Goal: Download file/media

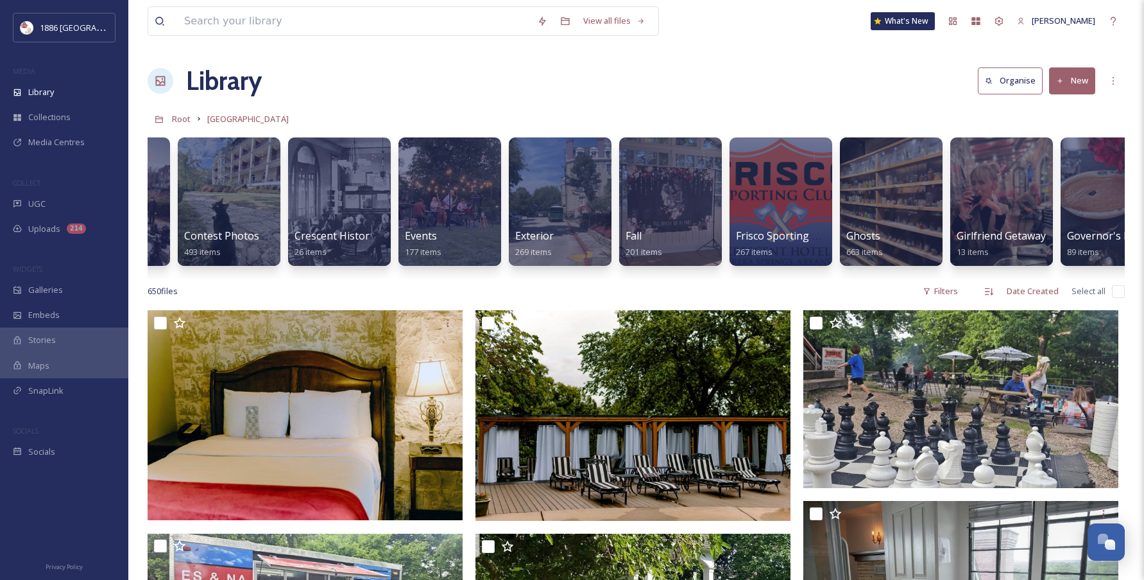
scroll to position [0, 507]
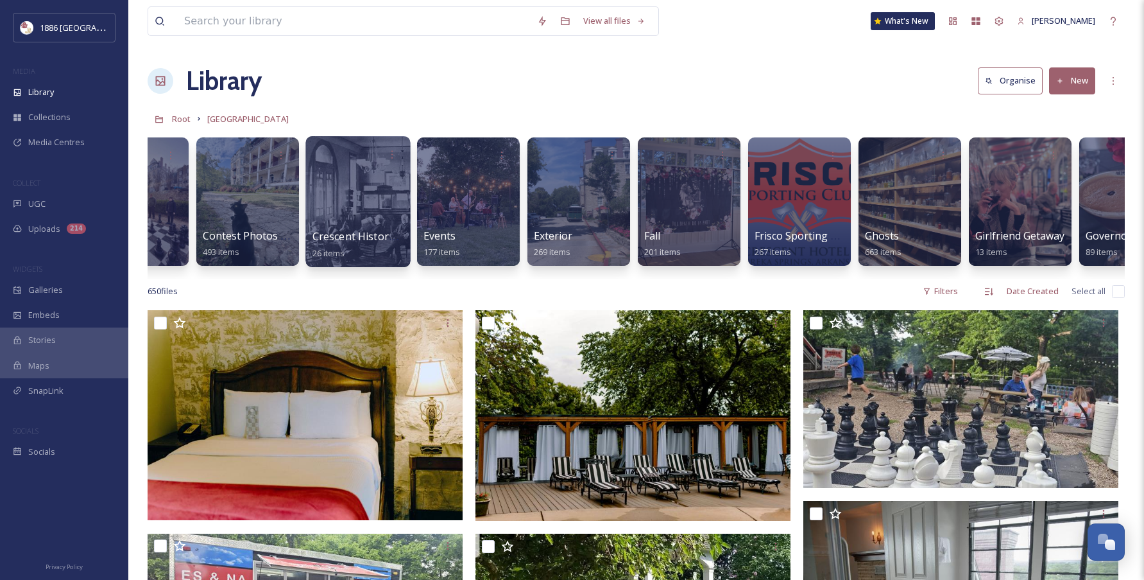
click at [353, 213] on div at bounding box center [358, 201] width 105 height 131
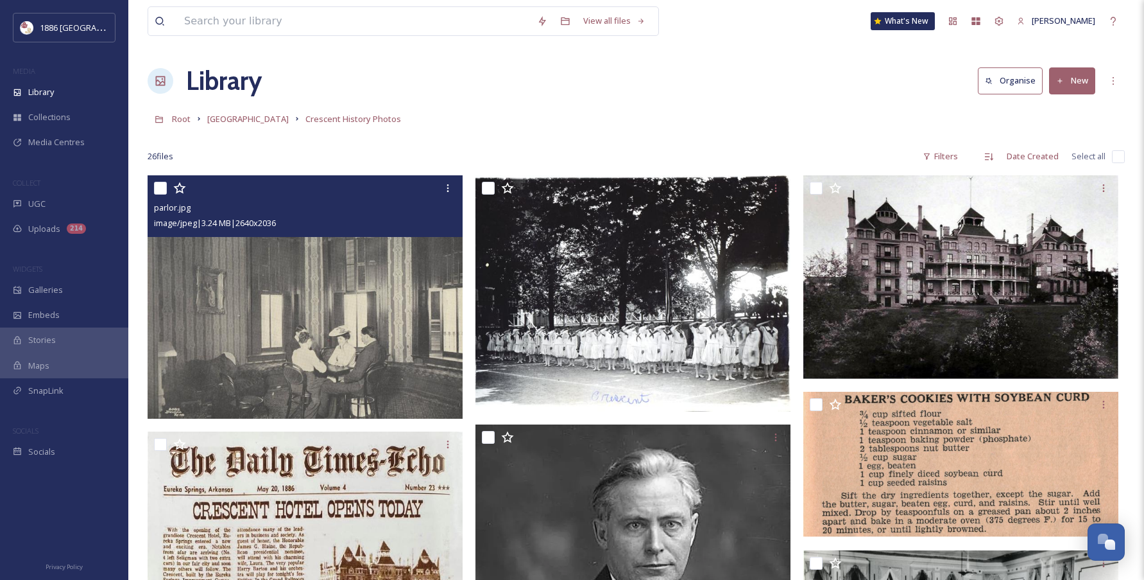
click at [155, 186] on input "checkbox" at bounding box center [160, 188] width 13 height 13
checkbox input "true"
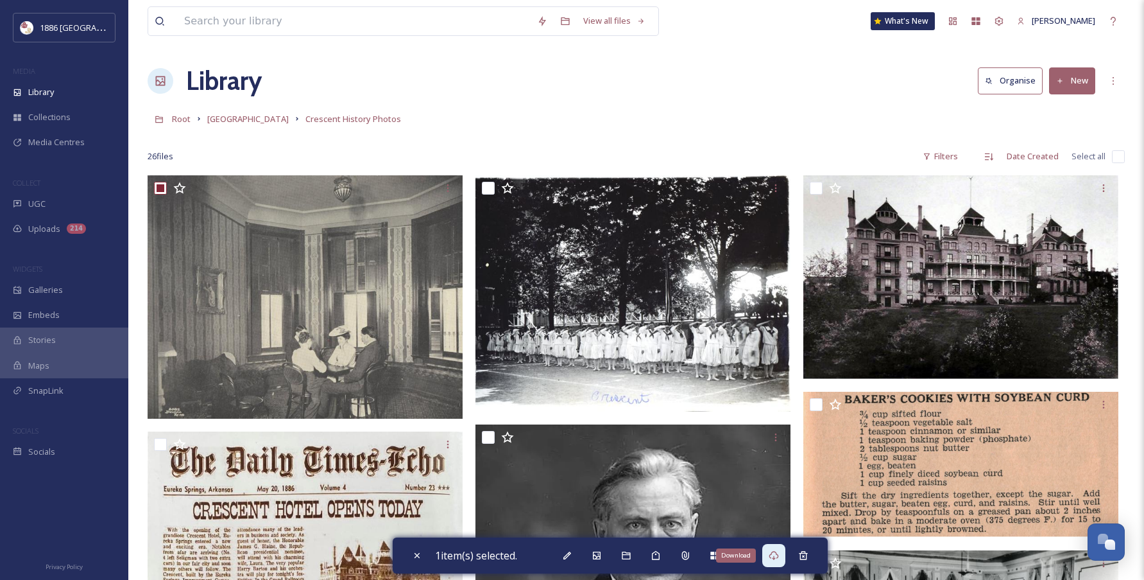
click at [784, 555] on div "Download" at bounding box center [774, 555] width 23 height 23
click at [227, 123] on span "[GEOGRAPHIC_DATA]" at bounding box center [248, 119] width 82 height 12
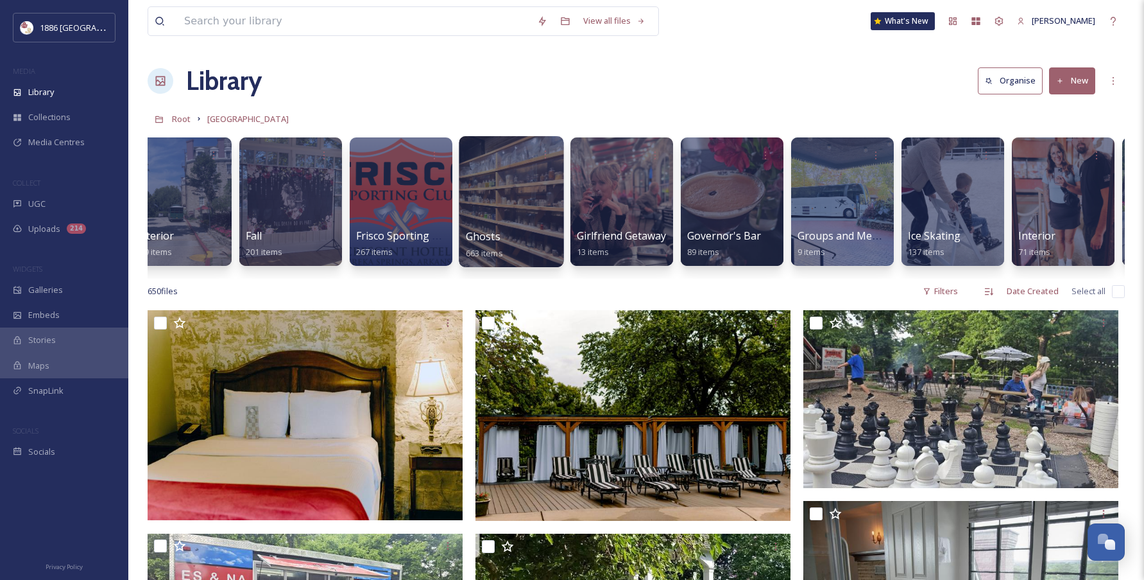
scroll to position [0, 893]
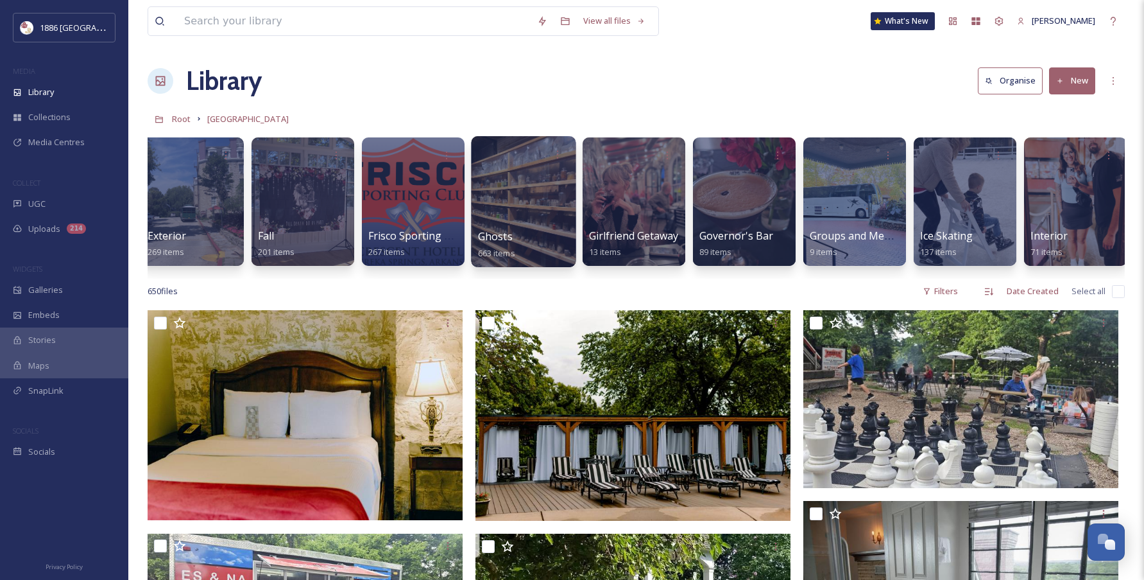
click at [486, 217] on div at bounding box center [523, 201] width 105 height 131
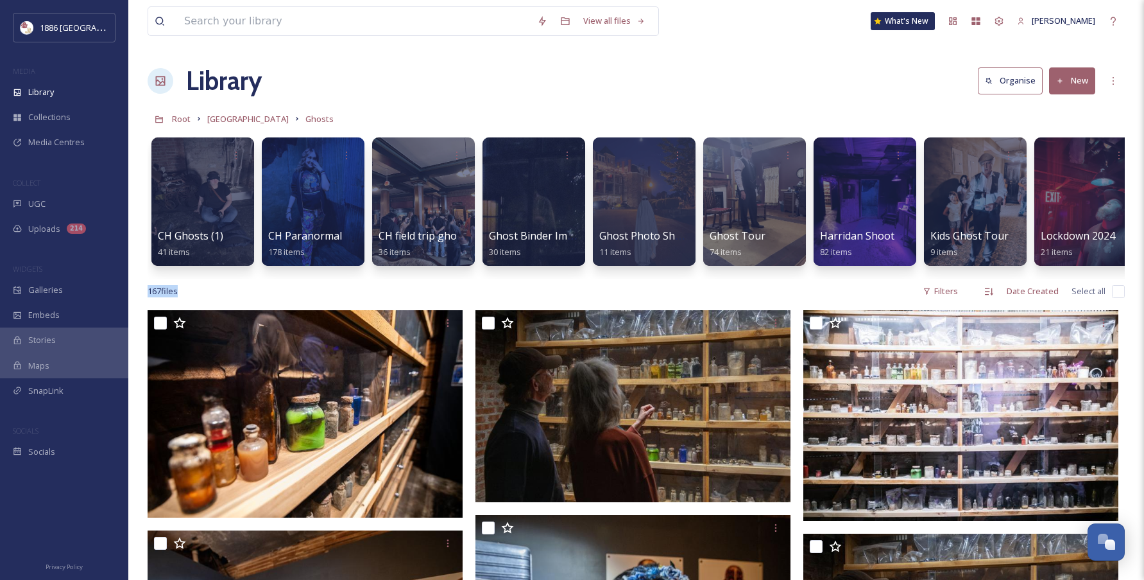
drag, startPoint x: 732, startPoint y: 288, endPoint x: 840, endPoint y: 278, distance: 108.3
drag, startPoint x: 837, startPoint y: 277, endPoint x: 898, endPoint y: 281, distance: 61.1
click at [898, 279] on div "CH Ghosts (1) 41 items CH Paranormal 178 items CH field trip ghost tour 36 item…" at bounding box center [637, 205] width 978 height 148
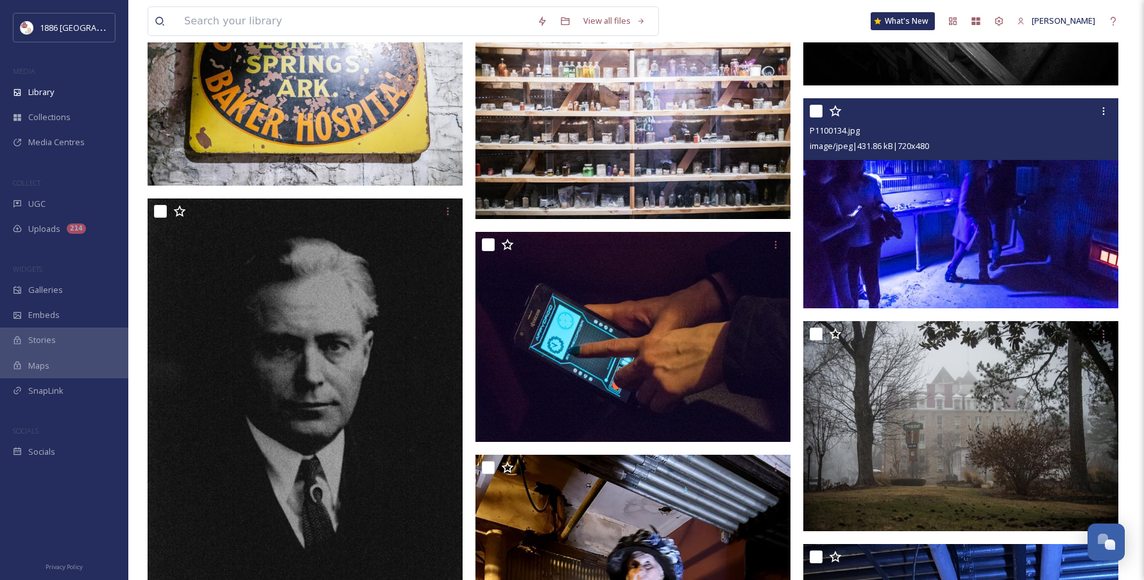
scroll to position [12119, 0]
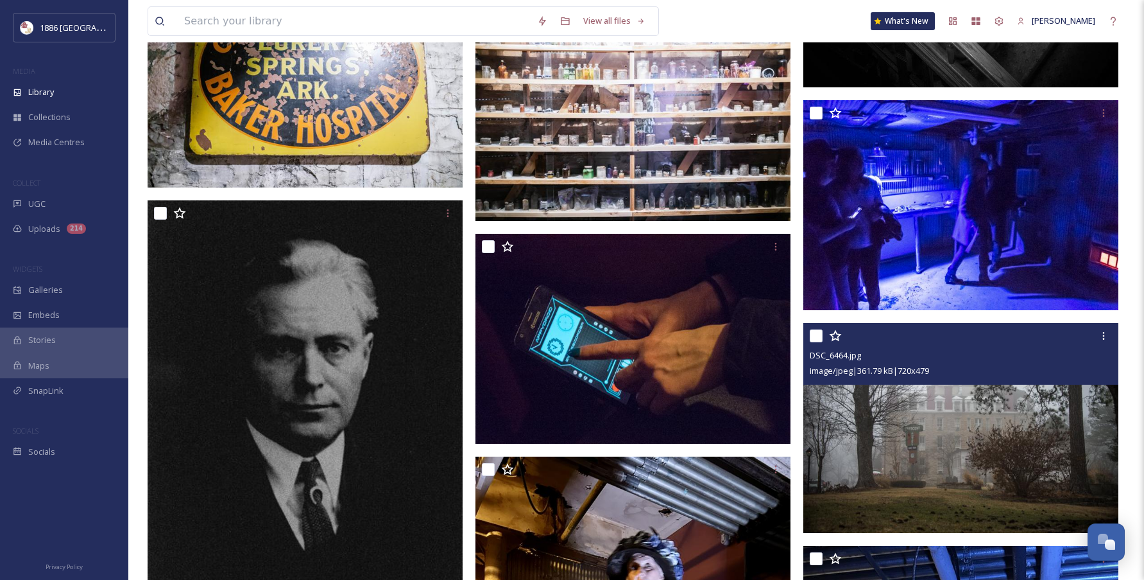
click at [812, 342] on input "checkbox" at bounding box center [816, 335] width 13 height 13
checkbox input "true"
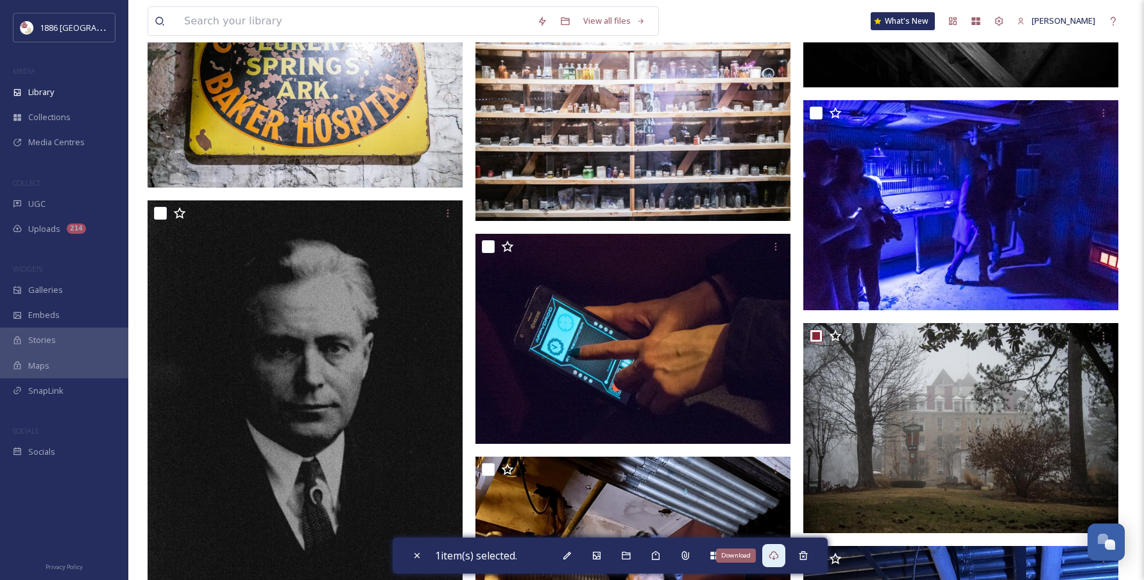
click at [772, 559] on div "Download" at bounding box center [774, 555] width 23 height 23
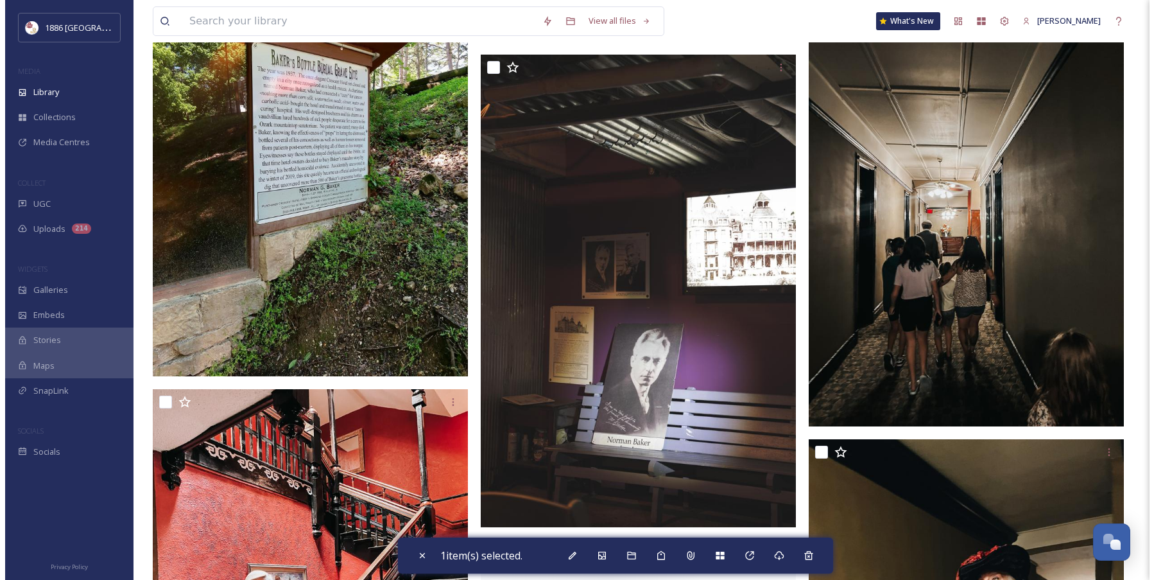
scroll to position [16788, 0]
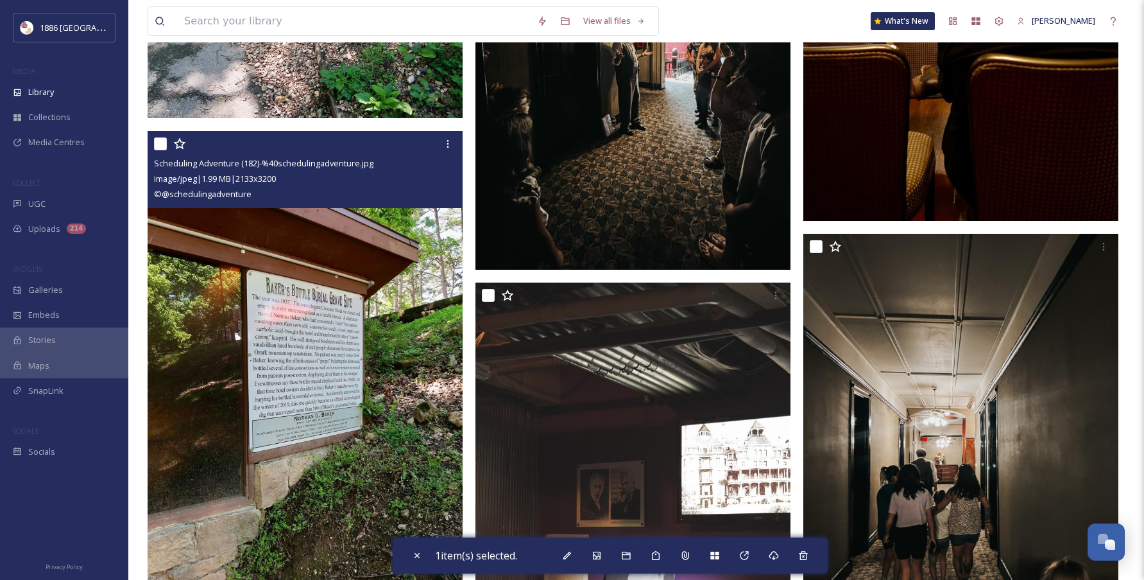
click at [155, 150] on input "checkbox" at bounding box center [160, 143] width 13 height 13
checkbox input "true"
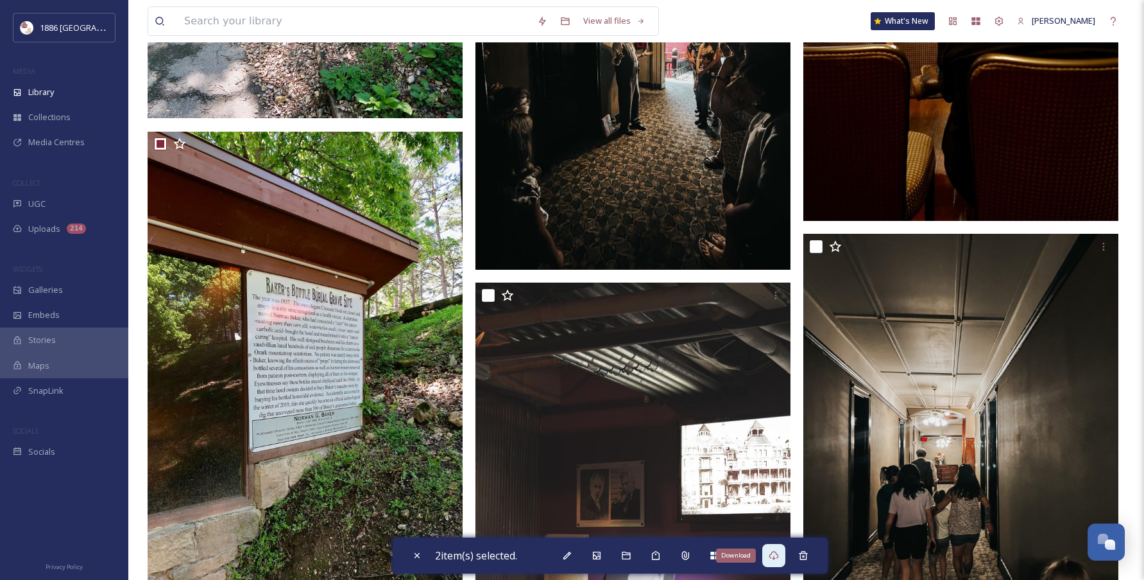
click at [770, 553] on div "Download" at bounding box center [774, 555] width 23 height 23
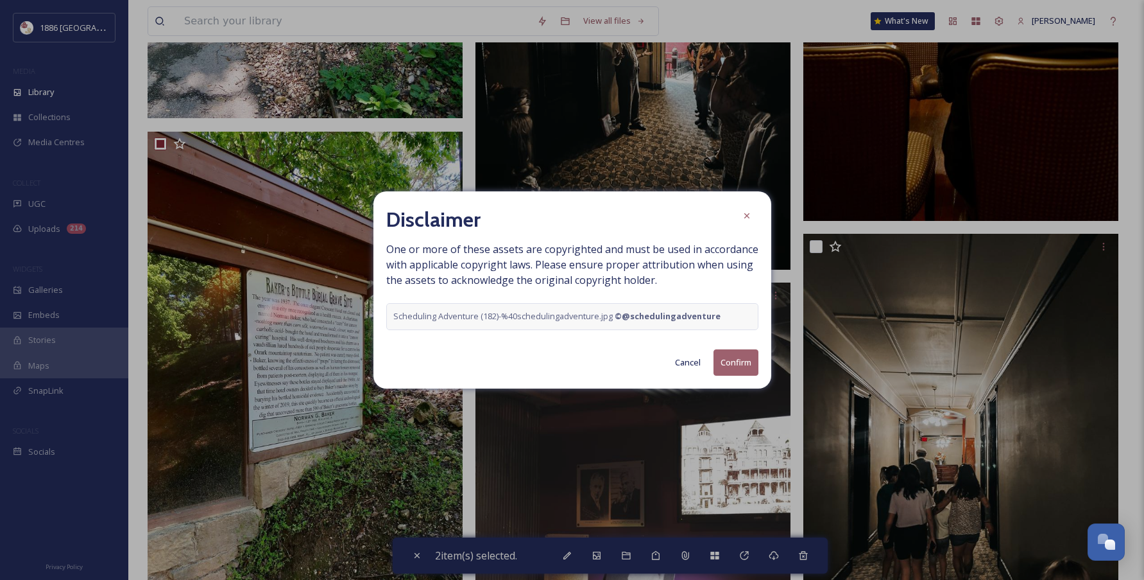
scroll to position [0, 117]
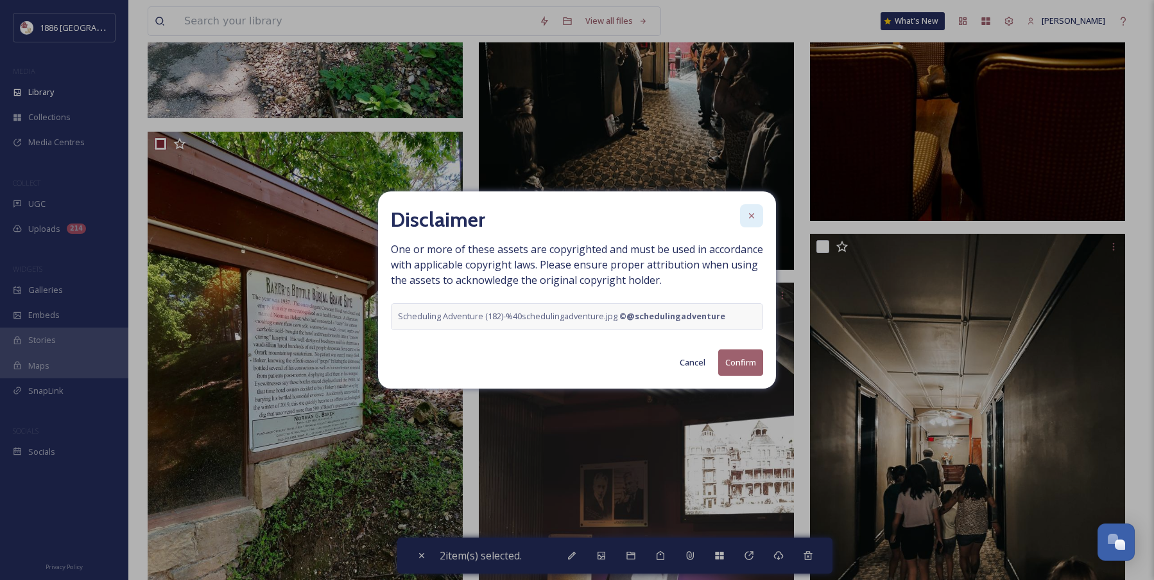
click at [748, 218] on icon at bounding box center [752, 216] width 10 height 10
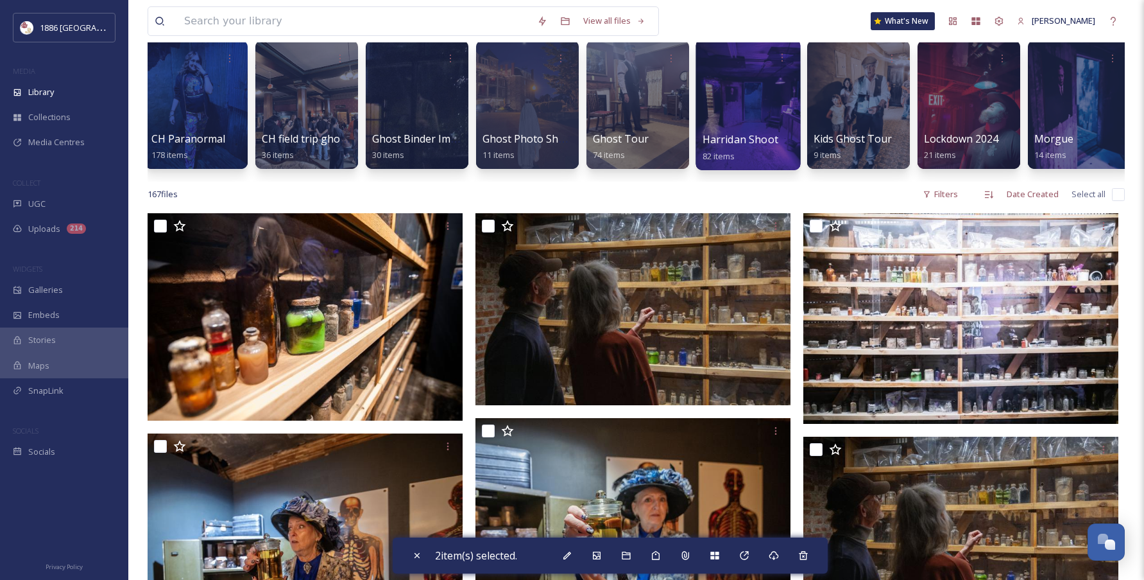
scroll to position [0, 0]
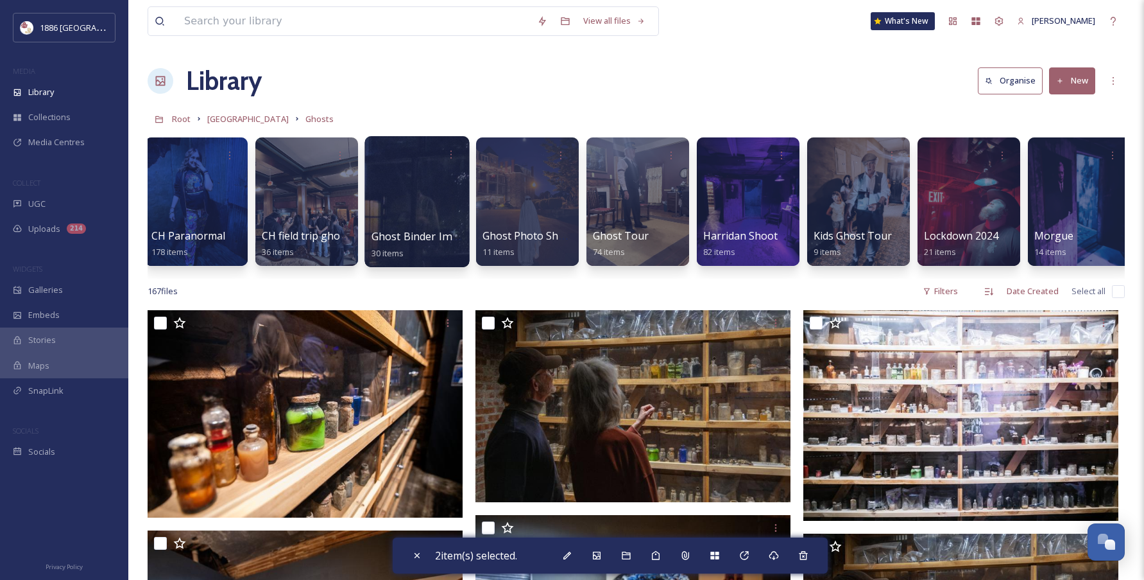
click at [388, 230] on span "Ghost Binder Images" at bounding box center [423, 236] width 103 height 14
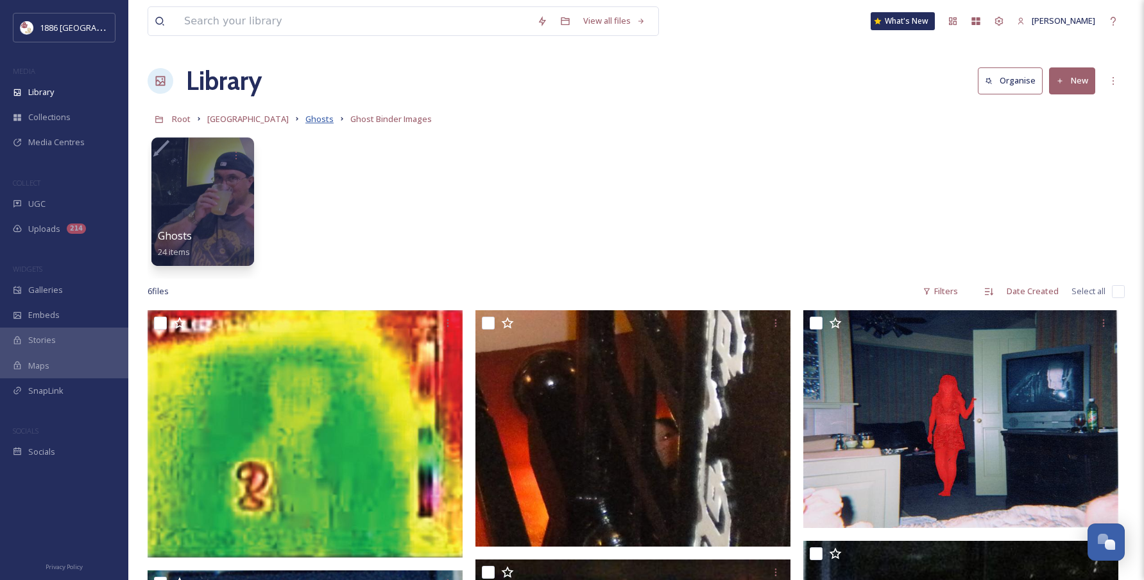
click at [306, 122] on span "Ghosts" at bounding box center [320, 119] width 28 height 12
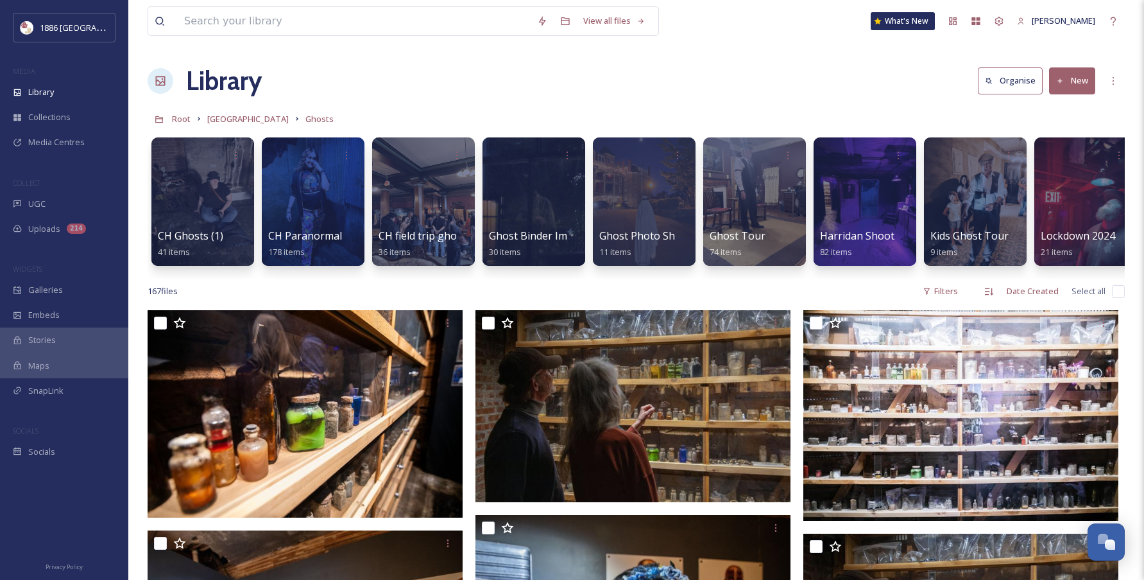
drag, startPoint x: 899, startPoint y: 278, endPoint x: 985, endPoint y: 279, distance: 86.7
click at [985, 279] on div "CH Ghosts (1) 41 items CH Paranormal 178 items CH field trip ghost tour 36 item…" at bounding box center [637, 205] width 978 height 148
drag, startPoint x: 990, startPoint y: 278, endPoint x: 1014, endPoint y: 279, distance: 24.4
click at [1014, 279] on div "CH Ghosts (1) 41 items CH Paranormal 178 items CH field trip ghost tour 36 item…" at bounding box center [637, 205] width 978 height 148
drag, startPoint x: 989, startPoint y: 271, endPoint x: 1029, endPoint y: 272, distance: 39.8
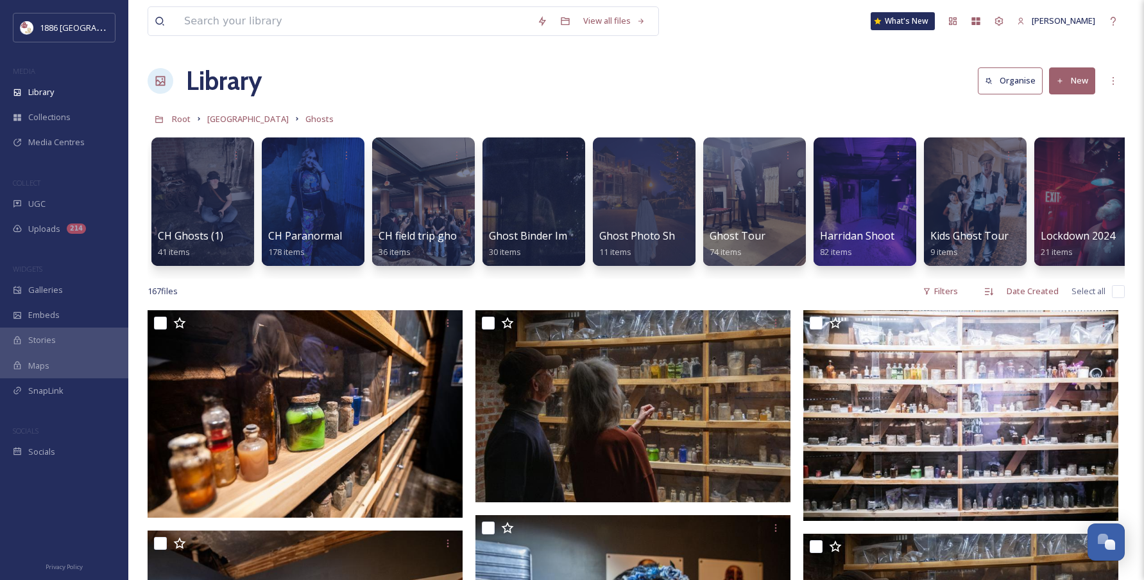
click at [1048, 275] on div "CH Ghosts (1) 41 items CH Paranormal 178 items CH field trip ghost tour 36 item…" at bounding box center [637, 205] width 978 height 148
drag, startPoint x: 959, startPoint y: 273, endPoint x: 1015, endPoint y: 275, distance: 55.9
click at [1015, 275] on div "CH Ghosts (1) 41 items CH Paranormal 178 items CH field trip ghost tour 36 item…" at bounding box center [637, 205] width 978 height 148
drag, startPoint x: 986, startPoint y: 277, endPoint x: 1017, endPoint y: 275, distance: 31.5
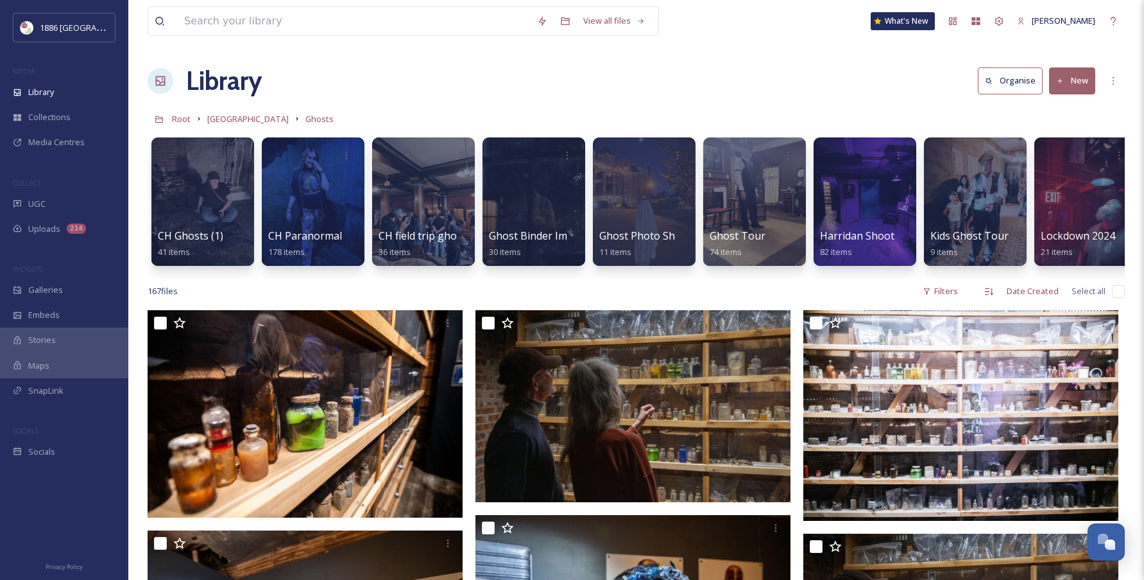
click at [1004, 275] on div "CH Ghosts (1) 41 items CH Paranormal 178 items CH field trip ghost tour 36 item…" at bounding box center [637, 205] width 978 height 148
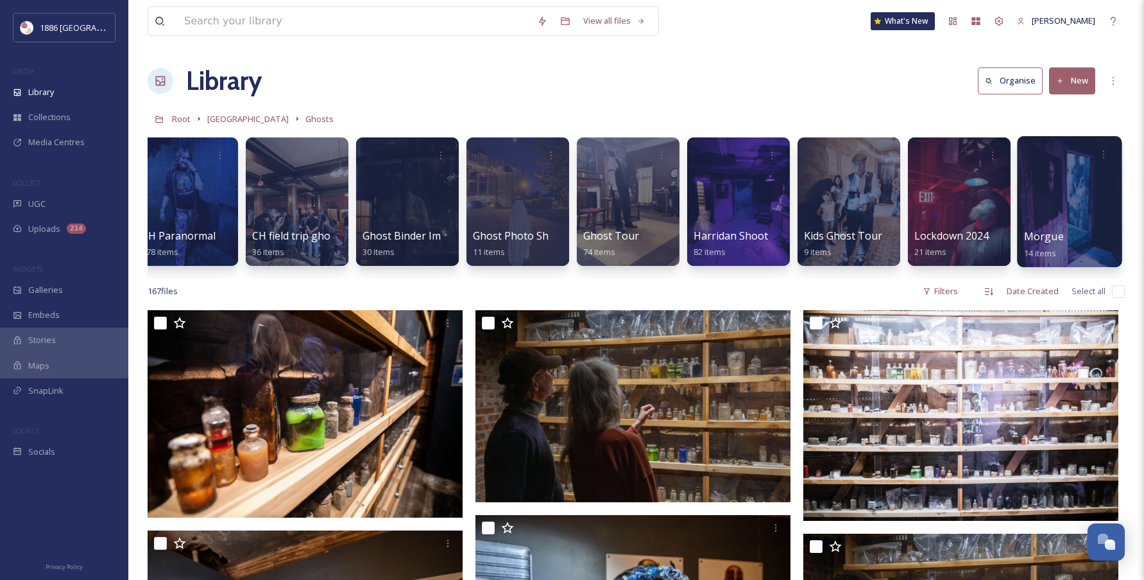
click at [1038, 234] on span "Morgue" at bounding box center [1044, 236] width 40 height 14
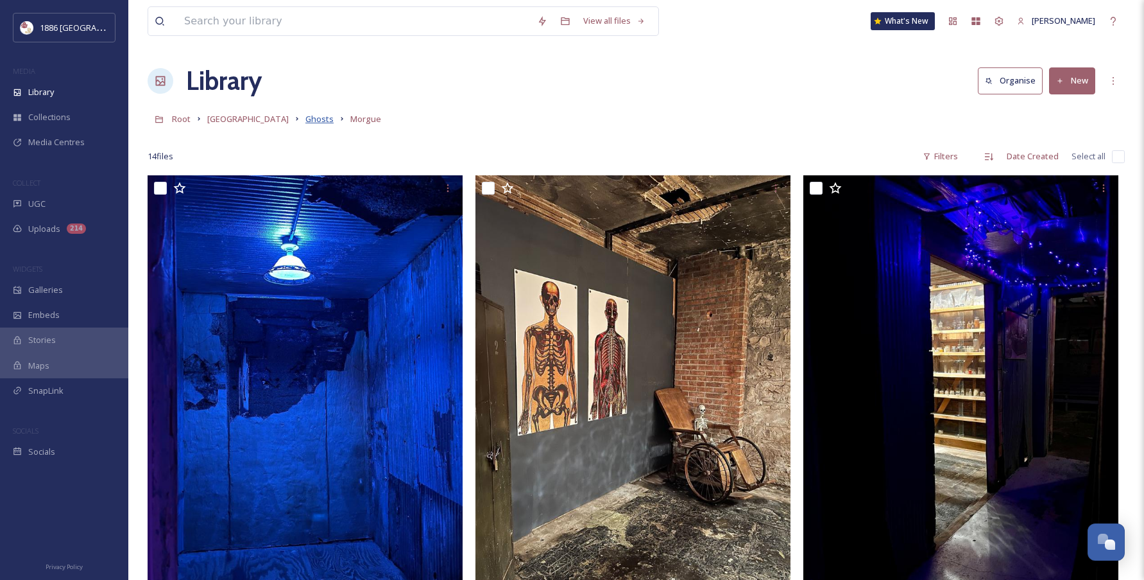
click at [306, 123] on span "Ghosts" at bounding box center [320, 119] width 28 height 12
